Goal: Task Accomplishment & Management: Complete application form

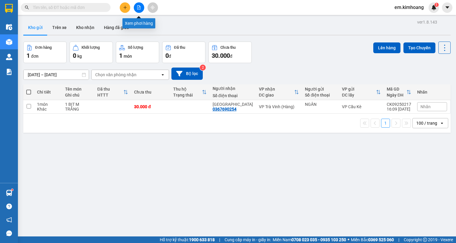
click at [139, 8] on icon "file-add" at bounding box center [139, 7] width 4 height 4
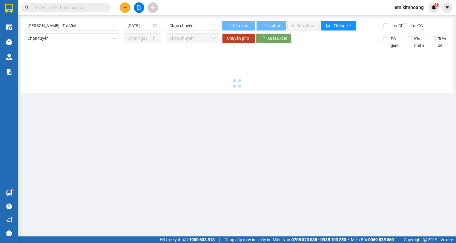
type input "[DATE]"
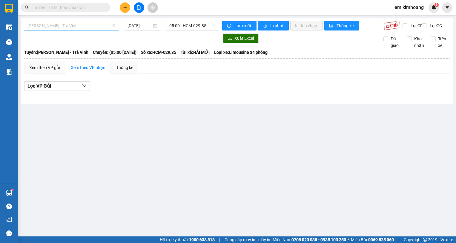
click at [100, 28] on span "[PERSON_NAME] - Trà [PERSON_NAME]" at bounding box center [71, 25] width 88 height 9
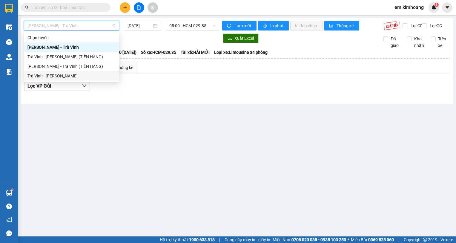
click at [87, 75] on div "Trà [PERSON_NAME] [PERSON_NAME]" at bounding box center [71, 76] width 88 height 7
type input "[DATE]"
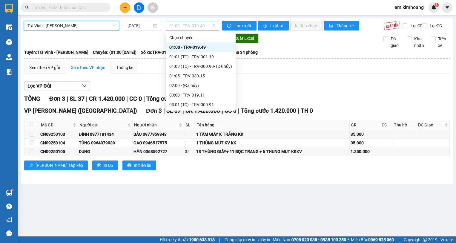
click at [178, 24] on span "01:00 - TRV-019.49" at bounding box center [192, 25] width 46 height 9
click at [185, 95] on div "03:00 - TRV-019.11" at bounding box center [200, 95] width 63 height 7
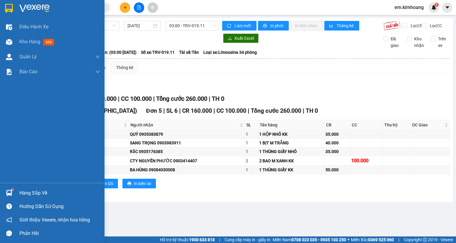
drag, startPoint x: 20, startPoint y: 43, endPoint x: 71, endPoint y: 79, distance: 62.5
click at [21, 43] on span "Kho hàng" at bounding box center [29, 42] width 21 height 6
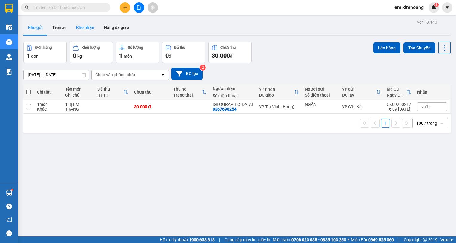
click at [86, 30] on button "Kho nhận" at bounding box center [85, 27] width 28 height 14
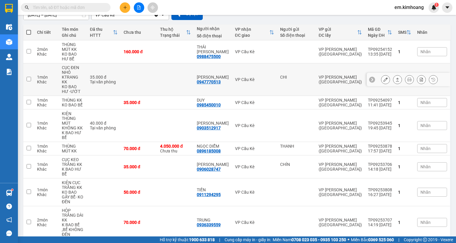
scroll to position [109, 0]
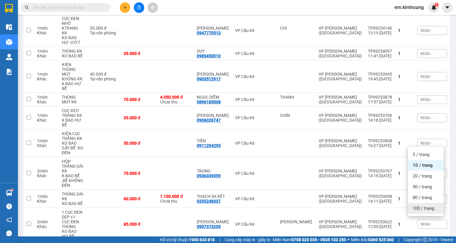
click at [417, 212] on div "100 / trang" at bounding box center [426, 208] width 36 height 11
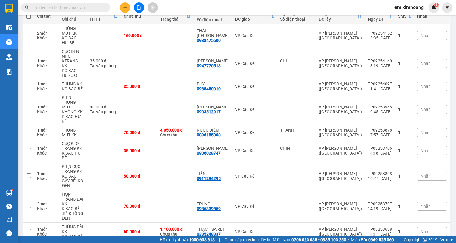
scroll to position [46, 0]
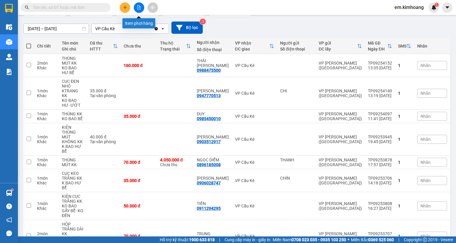
click at [137, 10] on button at bounding box center [139, 7] width 10 height 10
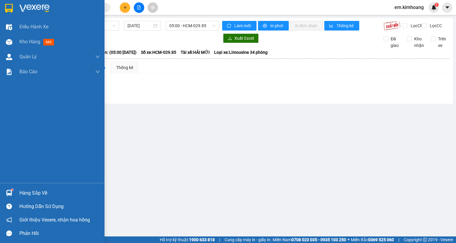
drag, startPoint x: 36, startPoint y: 190, endPoint x: 106, endPoint y: 201, distance: 71.1
click at [41, 190] on div "Hàng sắp về" at bounding box center [59, 192] width 81 height 9
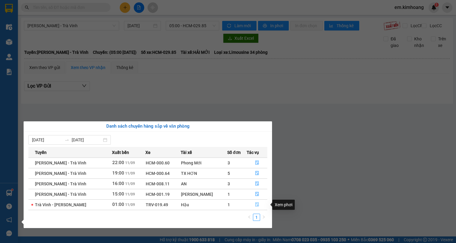
click at [255, 205] on icon "file-done" at bounding box center [257, 204] width 4 height 4
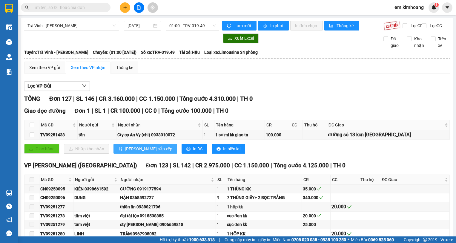
type input "11/09/2025"
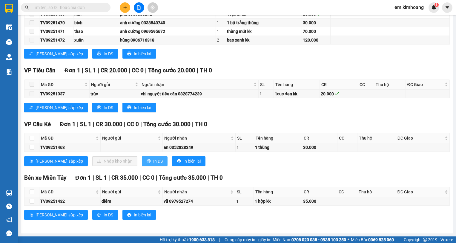
scroll to position [1247, 0]
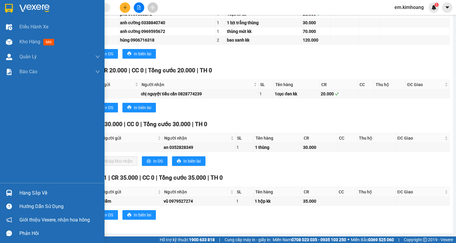
drag, startPoint x: 26, startPoint y: 191, endPoint x: 77, endPoint y: 193, distance: 50.5
click at [27, 191] on div "Hàng sắp về" at bounding box center [59, 192] width 81 height 9
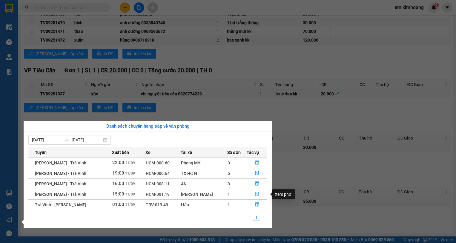
click at [255, 194] on icon "file-done" at bounding box center [257, 194] width 4 height 4
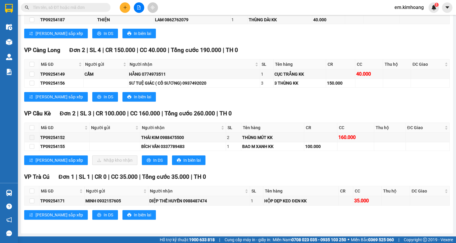
scroll to position [593, 0]
click at [31, 145] on input "checkbox" at bounding box center [32, 146] width 5 height 5
checkbox input "true"
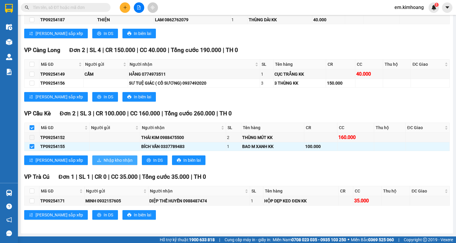
click at [104, 159] on span "Nhập kho nhận" at bounding box center [118, 160] width 29 height 7
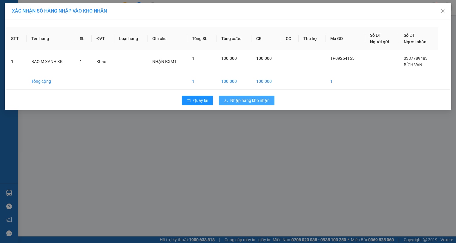
click at [250, 97] on span "Nhập hàng kho nhận" at bounding box center [249, 100] width 39 height 7
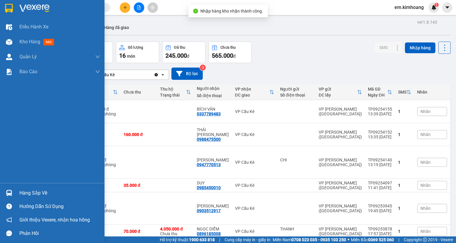
click at [35, 190] on div "Hàng sắp về" at bounding box center [59, 192] width 81 height 9
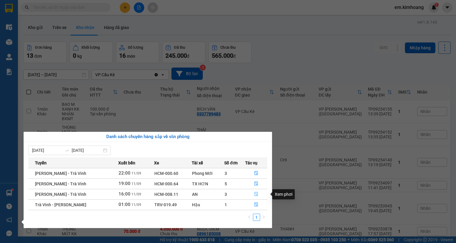
click at [255, 192] on icon "file-done" at bounding box center [256, 194] width 4 height 4
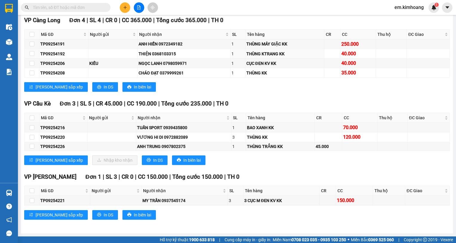
scroll to position [612, 0]
click at [32, 147] on input "checkbox" at bounding box center [32, 146] width 5 height 5
checkbox input "true"
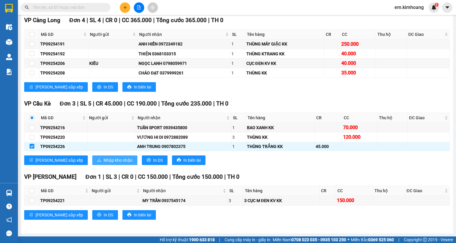
click at [104, 162] on span "Nhập kho nhận" at bounding box center [118, 160] width 29 height 7
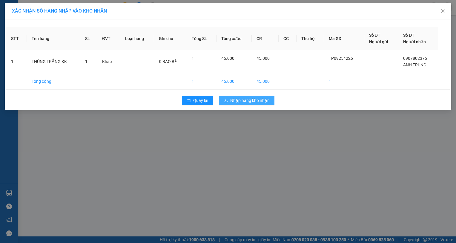
drag, startPoint x: 248, startPoint y: 99, endPoint x: 160, endPoint y: 123, distance: 91.0
click at [247, 100] on span "Nhập hàng kho nhận" at bounding box center [249, 100] width 39 height 7
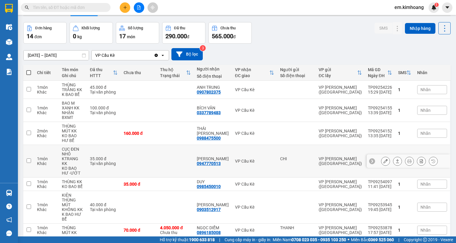
scroll to position [30, 0]
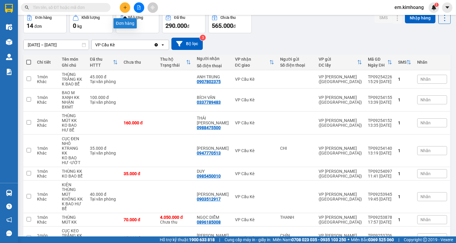
click at [126, 9] on icon "plus" at bounding box center [125, 7] width 4 height 4
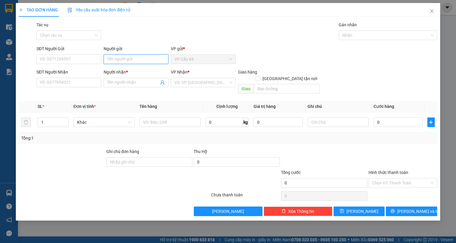
click at [136, 60] on input "Người gửi" at bounding box center [136, 59] width 65 height 10
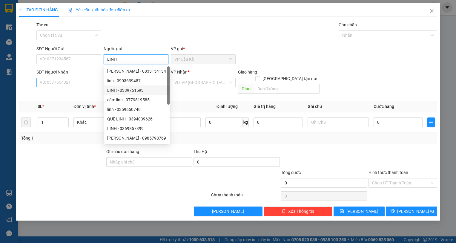
type input "LINH"
click at [86, 84] on input "SĐT Người Nhận" at bounding box center [68, 83] width 65 height 10
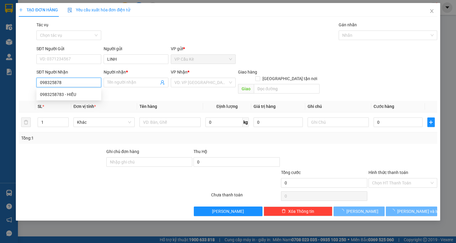
type input "0983258783"
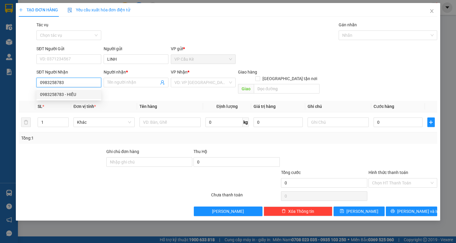
drag, startPoint x: 87, startPoint y: 92, endPoint x: 82, endPoint y: 93, distance: 4.8
click at [86, 92] on div "0983258783 - HIẾU" at bounding box center [69, 94] width 58 height 7
type input "HIẾU"
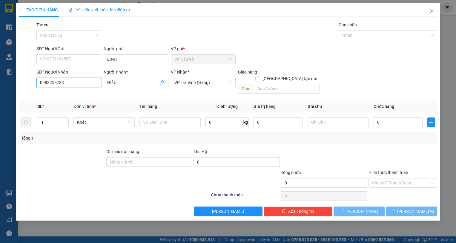
type input "25.000"
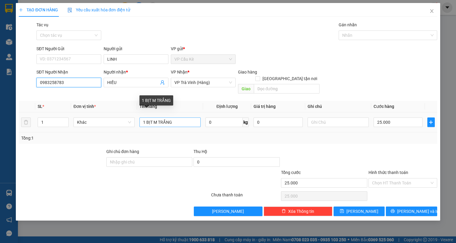
type input "0983258783"
click at [153, 117] on input "1 BỊT M TRẮNG" at bounding box center [169, 122] width 61 height 10
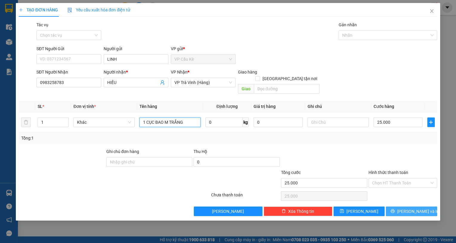
type input "1 CỤC BAO M TRẮNG"
click at [414, 208] on span "[PERSON_NAME] và In" at bounding box center [418, 211] width 42 height 7
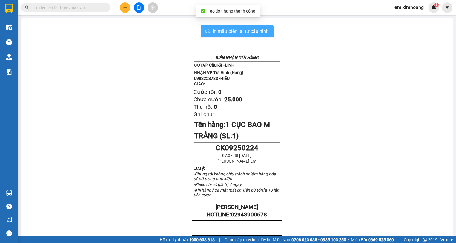
click at [217, 32] on span "In mẫu biên lai tự cấu hình" at bounding box center [241, 30] width 56 height 7
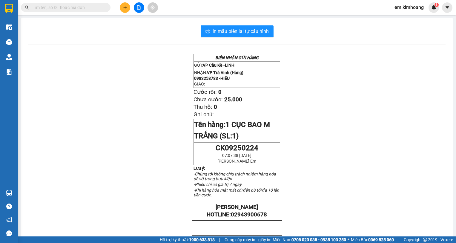
click at [89, 10] on input "text" at bounding box center [68, 7] width 70 height 7
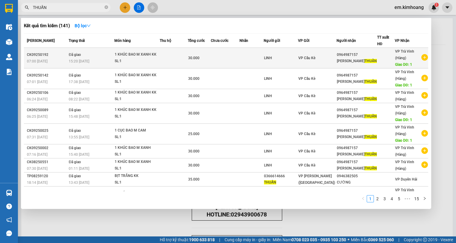
type input "THUẤN"
click at [422, 56] on icon "plus-circle" at bounding box center [424, 57] width 7 height 7
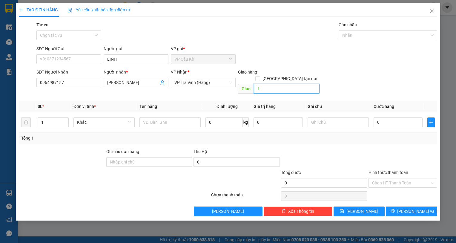
click at [277, 84] on input "1" at bounding box center [287, 89] width 66 height 10
click at [169, 119] on input "text" at bounding box center [169, 122] width 61 height 10
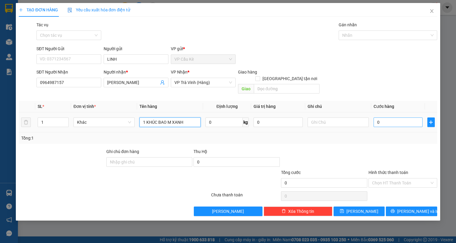
type input "1 KHÚC BAO M XANH"
click at [413, 117] on input "0" at bounding box center [397, 122] width 49 height 10
type input "3"
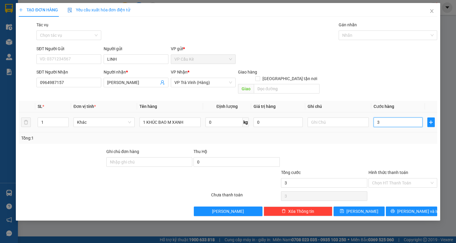
type input "30"
type input "30.000"
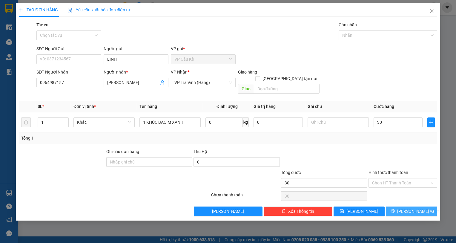
type input "30.000"
click at [423, 206] on button "[PERSON_NAME] và In" at bounding box center [411, 211] width 51 height 10
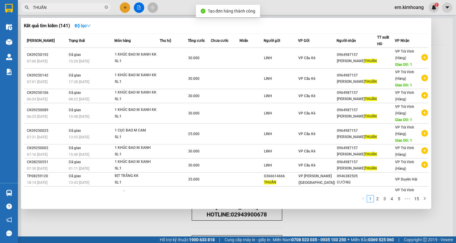
click at [132, 212] on div at bounding box center [228, 121] width 456 height 243
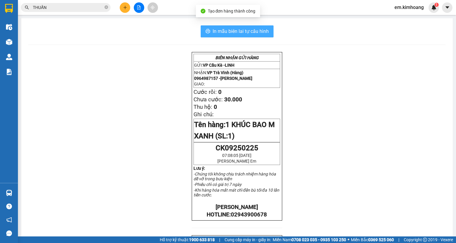
click at [243, 34] on span "In mẫu biên lai tự cấu hình" at bounding box center [241, 30] width 56 height 7
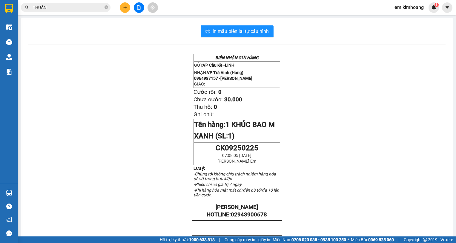
click at [374, 76] on div "BIÊN NHẬN GỬI HÀNG GỬI: VP Cầu Kè - LINH NHẬN: VP Trà Vinh (Hàng) 0964987157 - …" at bounding box center [236, 216] width 417 height 328
click at [374, 77] on div "BIÊN NHẬN GỬI HÀNG GỬI: VP Cầu Kè - LINH NHẬN: VP Trà Vinh (Hàng) 0964987157 - …" at bounding box center [236, 216] width 417 height 328
click at [373, 78] on div "BIÊN NHẬN GỬI HÀNG GỬI: VP Cầu Kè - LINH NHẬN: VP Trà Vinh (Hàng) 0964987157 - …" at bounding box center [236, 216] width 417 height 328
click at [381, 78] on div "BIÊN NHẬN GỬI HÀNG GỬI: VP Cầu Kè - LINH NHẬN: VP Trà Vinh (Hàng) 0964987157 - …" at bounding box center [236, 216] width 417 height 328
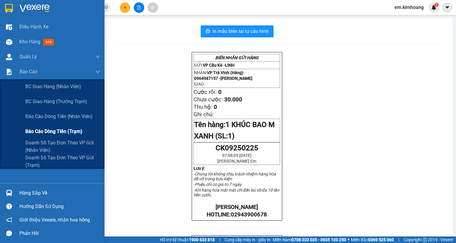
click at [34, 130] on span "Báo cáo dòng tiền (trạm)" at bounding box center [53, 130] width 57 height 7
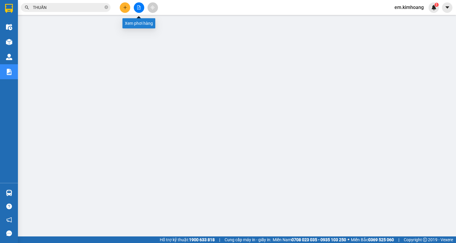
click at [138, 6] on icon "file-add" at bounding box center [139, 7] width 4 height 4
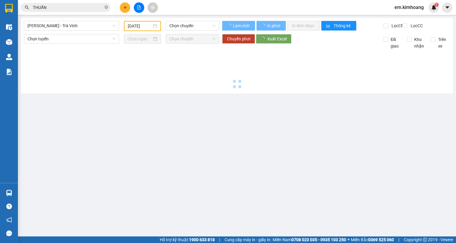
type input "[DATE]"
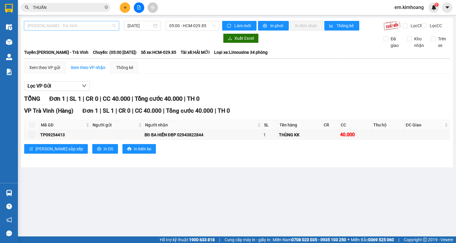
click at [94, 30] on div "[PERSON_NAME] - Trà [PERSON_NAME]" at bounding box center [71, 26] width 95 height 10
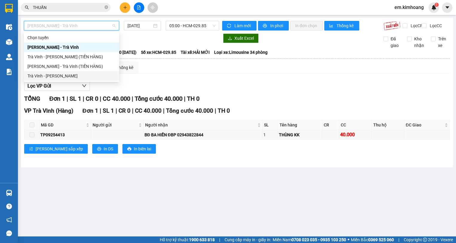
click at [90, 74] on div "Trà [PERSON_NAME] [PERSON_NAME]" at bounding box center [71, 76] width 88 height 7
type input "[DATE]"
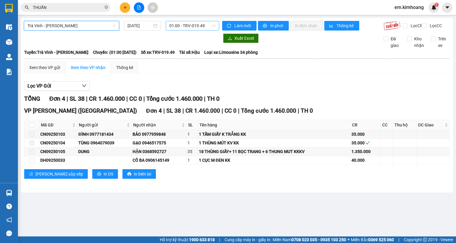
click at [175, 23] on span "01:00 - TRV-019.49" at bounding box center [192, 25] width 46 height 9
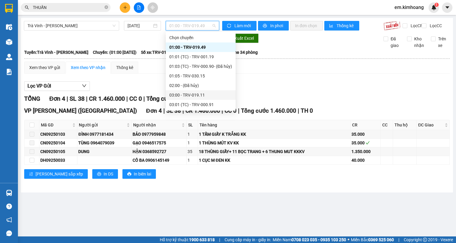
click at [193, 95] on div "03:00 - TRV-019.11" at bounding box center [200, 95] width 63 height 7
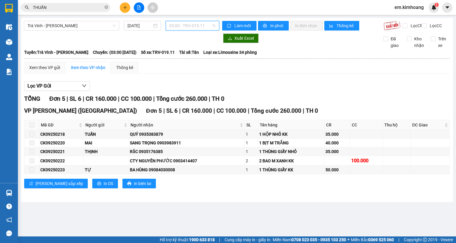
click at [193, 27] on span "03:00 - TRV-019.11" at bounding box center [192, 25] width 46 height 9
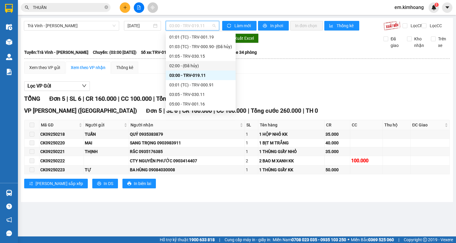
scroll to position [30, 0]
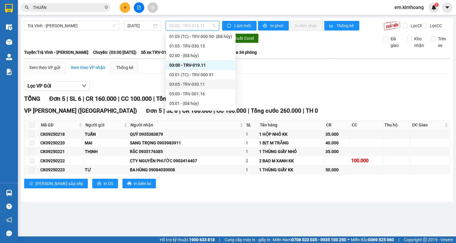
click at [198, 85] on div "03:05 - TRV-030.11" at bounding box center [200, 84] width 63 height 7
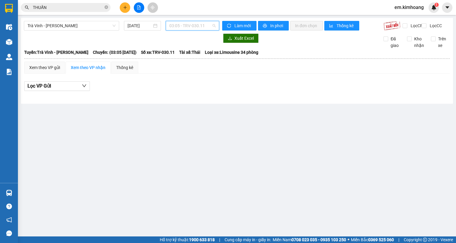
click at [187, 24] on span "03:05 - TRV-030.11" at bounding box center [192, 25] width 46 height 9
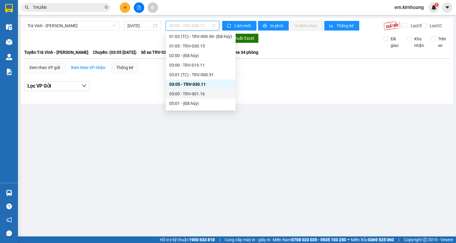
click at [202, 90] on div "05:00 - TRV-001.16" at bounding box center [200, 93] width 63 height 7
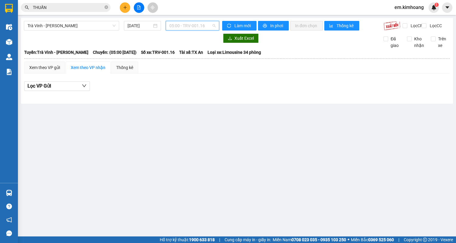
click at [196, 28] on span "05:00 - TRV-001.16" at bounding box center [192, 25] width 46 height 9
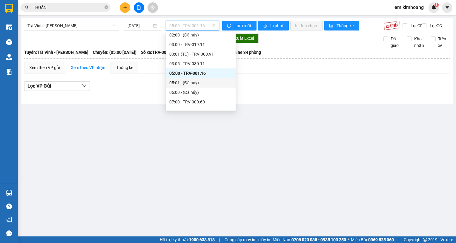
scroll to position [60, 0]
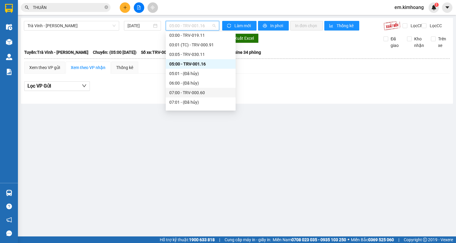
click at [209, 95] on div "07:00 - TRV-000.60" at bounding box center [200, 92] width 63 height 7
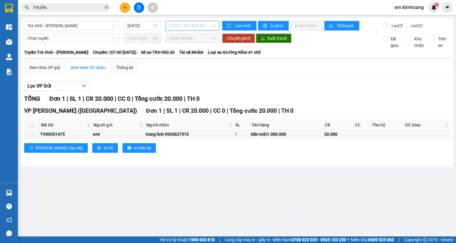
click at [206, 23] on span "07:00 - TRV-000.60" at bounding box center [192, 25] width 46 height 9
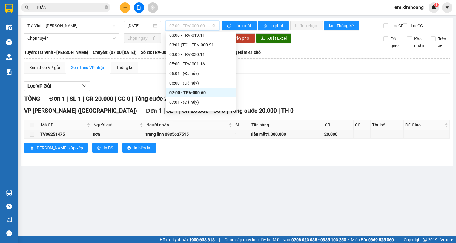
scroll to position [90, 0]
click at [197, 91] on div "09:00 - TRV-000.64" at bounding box center [200, 91] width 63 height 7
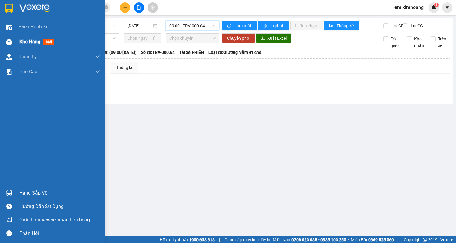
click at [13, 40] on div at bounding box center [9, 42] width 10 height 10
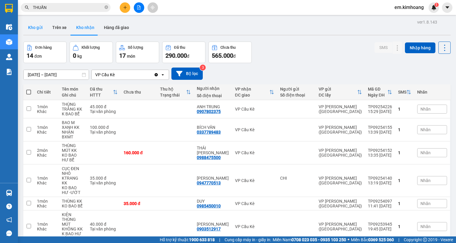
click at [39, 25] on button "Kho gửi" at bounding box center [35, 27] width 24 height 14
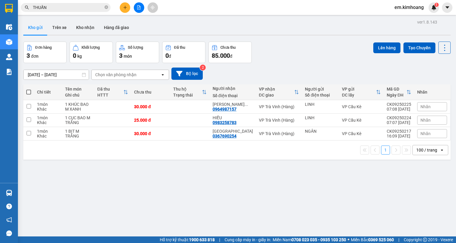
click at [29, 90] on span at bounding box center [28, 92] width 5 height 5
click at [29, 89] on input "checkbox" at bounding box center [29, 89] width 0 height 0
checkbox input "true"
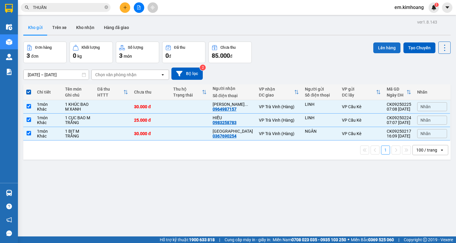
click at [386, 45] on button "Lên hàng" at bounding box center [386, 47] width 27 height 11
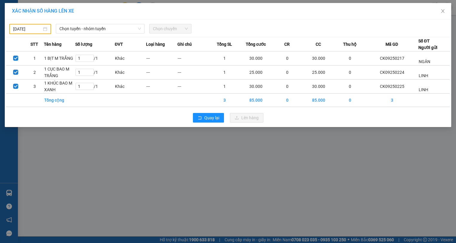
drag, startPoint x: 33, startPoint y: 30, endPoint x: 30, endPoint y: 35, distance: 5.1
click at [32, 30] on input "11/09/2025" at bounding box center [27, 29] width 29 height 7
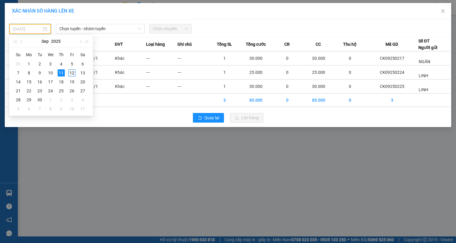
click at [70, 70] on div "12" at bounding box center [71, 72] width 7 height 7
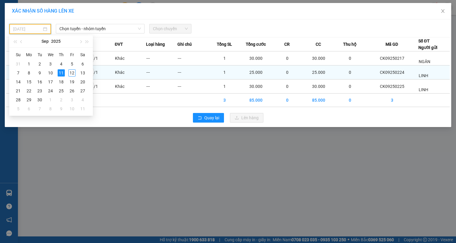
type input "[DATE]"
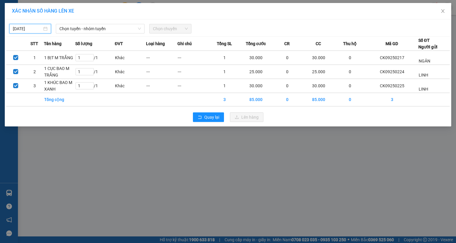
click at [172, 30] on span "Chọn chuyến" at bounding box center [170, 28] width 35 height 9
click at [173, 30] on span "Chọn chuyến" at bounding box center [170, 28] width 35 height 9
click at [114, 33] on div "Chọn tuyến - nhóm tuyến" at bounding box center [100, 29] width 89 height 10
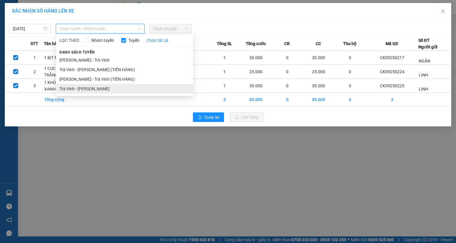
click at [114, 89] on li "Trà [PERSON_NAME] [PERSON_NAME]" at bounding box center [124, 89] width 137 height 10
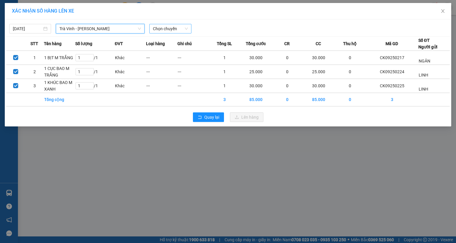
click at [174, 27] on span "Chọn chuyến" at bounding box center [170, 28] width 35 height 9
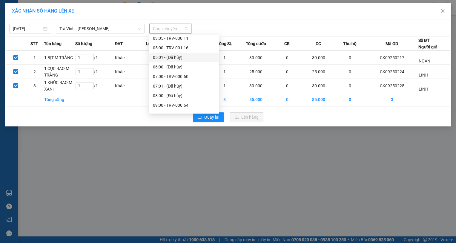
scroll to position [90, 0]
click at [187, 92] on div "09:00 - TRV-000.64" at bounding box center [184, 94] width 63 height 7
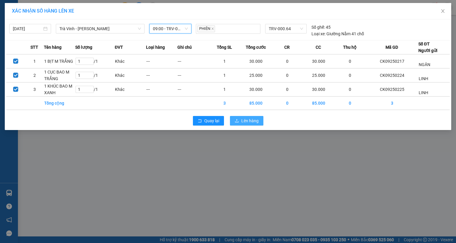
click at [241, 119] on span "Lên hàng" at bounding box center [249, 120] width 17 height 7
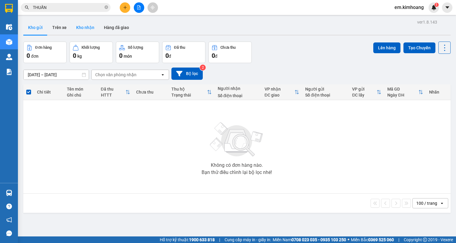
click at [87, 25] on button "Kho nhận" at bounding box center [85, 27] width 28 height 14
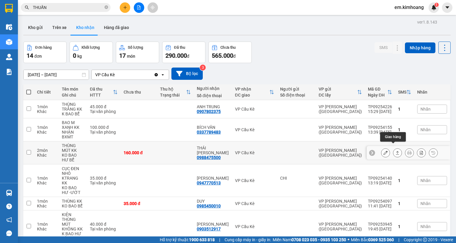
click at [396, 151] on icon at bounding box center [397, 153] width 3 height 4
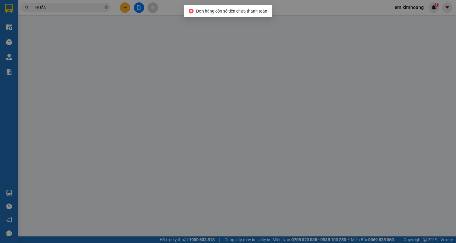
type input "0988475500"
type input "THÁI KIM"
type input "160.000"
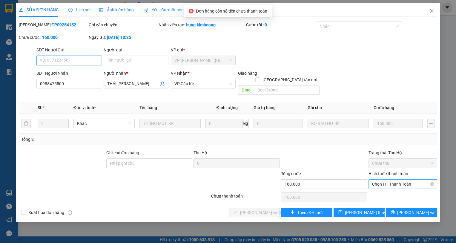
click at [390, 179] on span "Chọn HT Thanh Toán" at bounding box center [403, 183] width 62 height 9
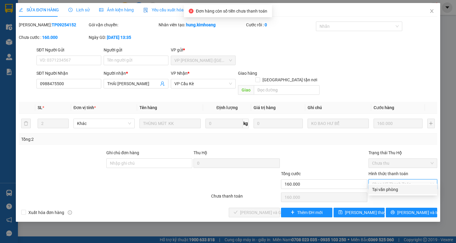
click at [392, 190] on div "Tại văn phòng" at bounding box center [403, 189] width 62 height 7
type input "0"
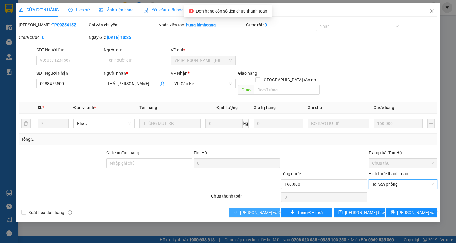
click at [263, 209] on span "Lưu và Giao hàng" at bounding box center [268, 212] width 57 height 7
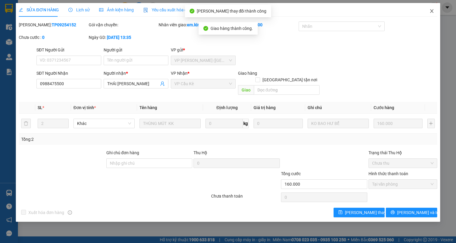
click at [433, 12] on icon "close" at bounding box center [431, 11] width 5 height 5
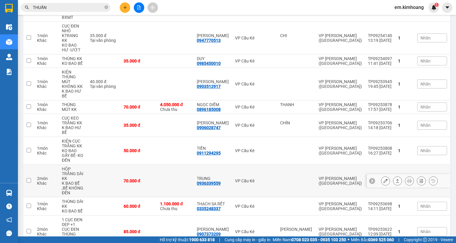
scroll to position [149, 0]
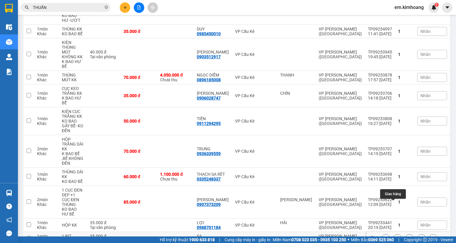
click at [395, 236] on icon at bounding box center [397, 238] width 4 height 4
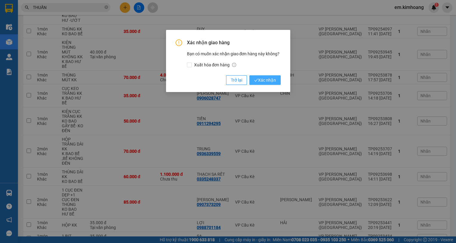
click at [267, 81] on span "Xác nhận" at bounding box center [265, 80] width 22 height 7
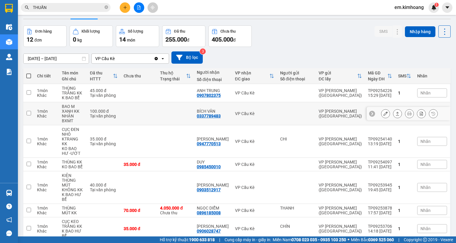
scroll to position [0, 0]
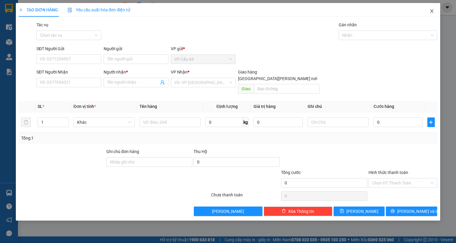
click at [431, 12] on icon "close" at bounding box center [431, 11] width 3 height 4
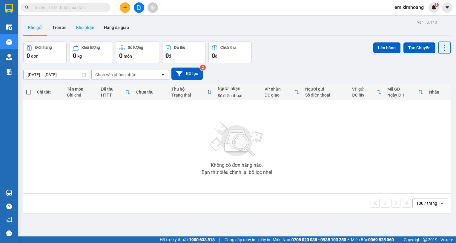
click at [90, 26] on button "Kho nhận" at bounding box center [85, 27] width 28 height 14
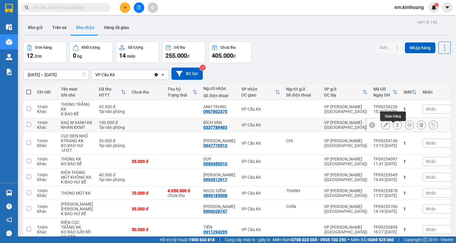
click at [395, 127] on icon at bounding box center [397, 125] width 4 height 4
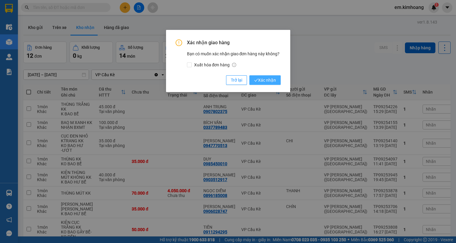
click at [267, 76] on button "Xác nhận" at bounding box center [264, 80] width 31 height 10
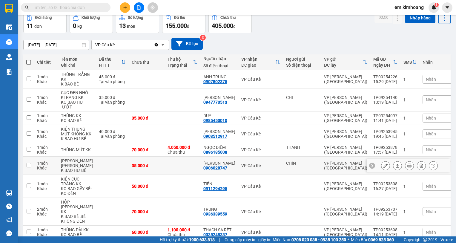
scroll to position [60, 0]
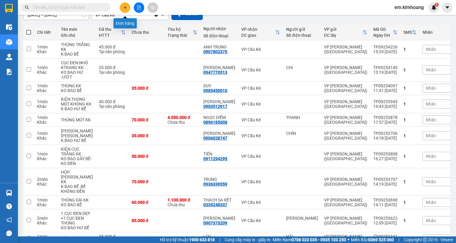
click at [125, 5] on icon "plus" at bounding box center [125, 7] width 4 height 4
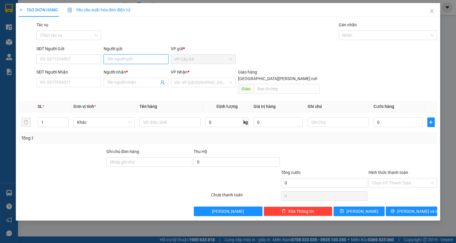
click at [137, 60] on input "Người gửi" at bounding box center [136, 59] width 65 height 10
click at [118, 60] on input "HUIYFNH NHƯ" at bounding box center [136, 59] width 65 height 10
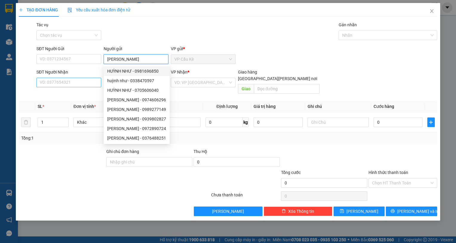
type input "[PERSON_NAME]"
click at [79, 84] on input "SĐT Người Nhận" at bounding box center [68, 83] width 65 height 10
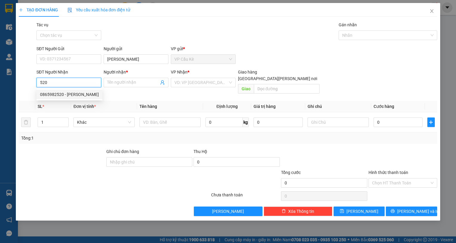
click at [83, 95] on div "0865982520 - [PERSON_NAME]" at bounding box center [69, 94] width 59 height 7
type input "0865982520"
type input "TOÀN"
type input "25.000"
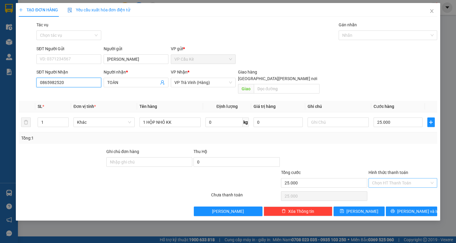
type input "0865982520"
click at [418, 178] on input "Hình thức thanh toán" at bounding box center [400, 182] width 57 height 9
click at [419, 186] on div "Tại văn phòng" at bounding box center [403, 188] width 62 height 7
type input "0"
click at [413, 208] on span "[PERSON_NAME] và In" at bounding box center [418, 211] width 42 height 7
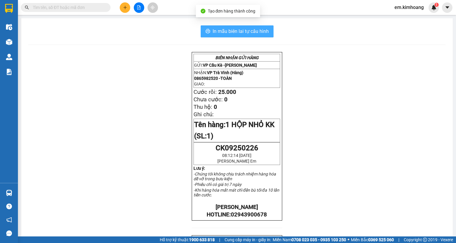
click at [238, 30] on span "In mẫu biên lai tự cấu hình" at bounding box center [241, 30] width 56 height 7
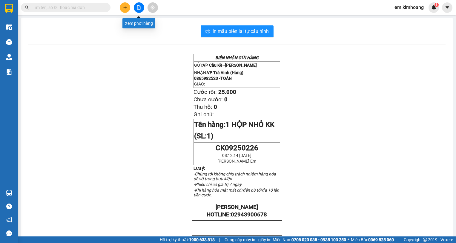
click at [140, 7] on icon "file-add" at bounding box center [138, 7] width 3 height 4
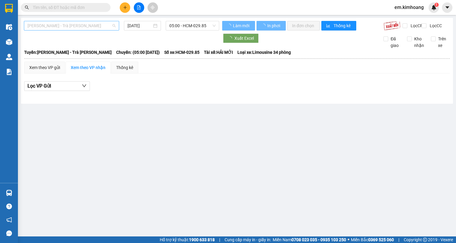
click at [69, 24] on span "[PERSON_NAME] - Trà [PERSON_NAME]" at bounding box center [71, 25] width 88 height 9
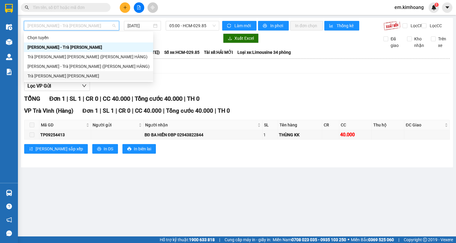
click at [87, 78] on div "Trà [PERSON_NAME] [PERSON_NAME]" at bounding box center [88, 76] width 122 height 7
type input "[DATE]"
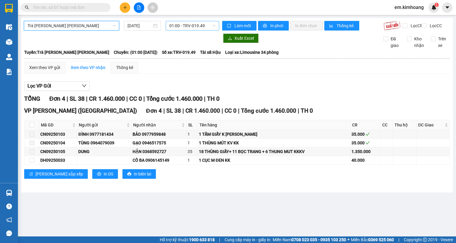
click at [179, 25] on span "01:00 - TRV-019.49" at bounding box center [192, 25] width 46 height 9
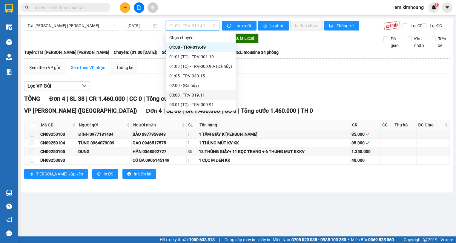
click at [205, 93] on div "03:00 - TRV-019.11" at bounding box center [200, 95] width 63 height 7
